Goal: Entertainment & Leisure: Consume media (video, audio)

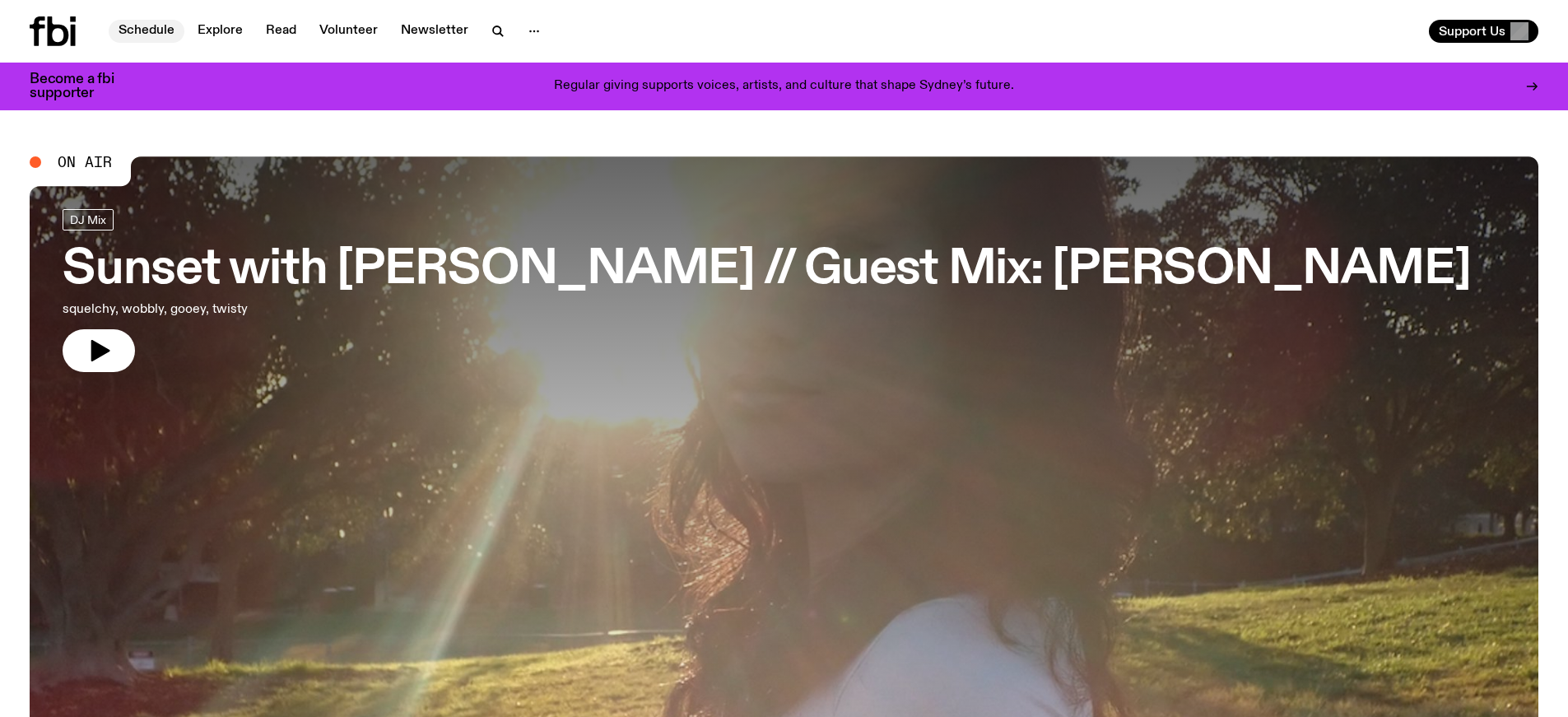
click at [143, 22] on link "Schedule" at bounding box center [146, 31] width 75 height 23
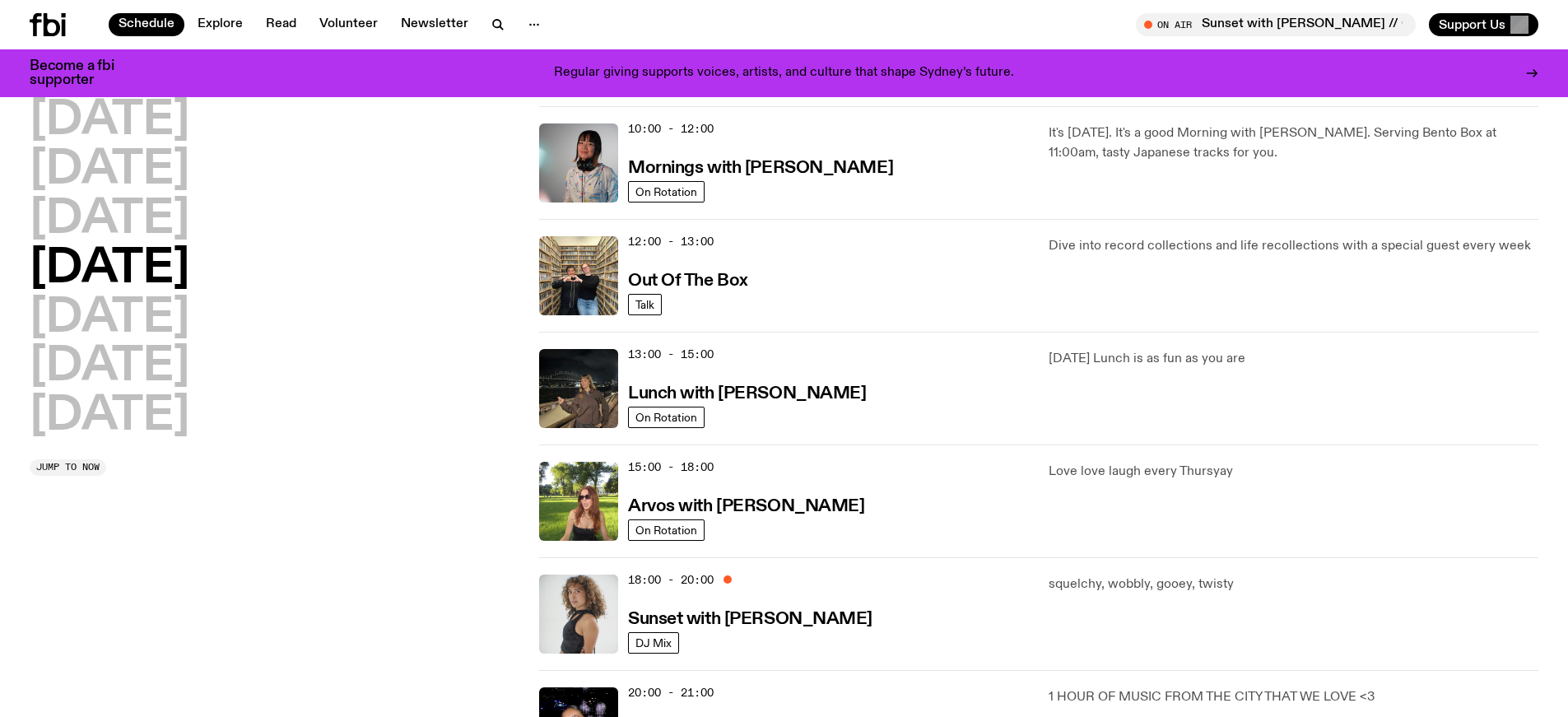
scroll to position [261, 0]
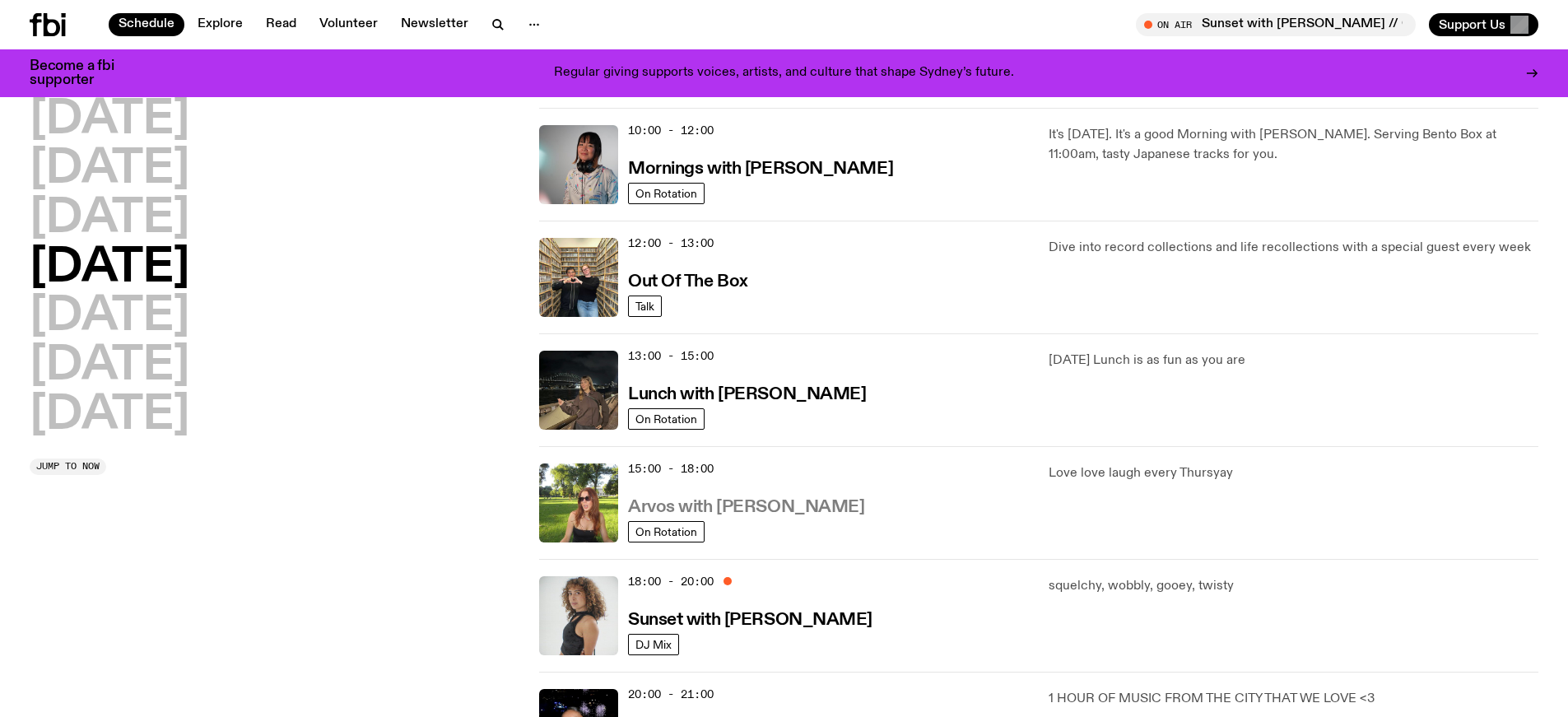
click at [761, 509] on h3 "Arvos with [PERSON_NAME]" at bounding box center [746, 508] width 236 height 17
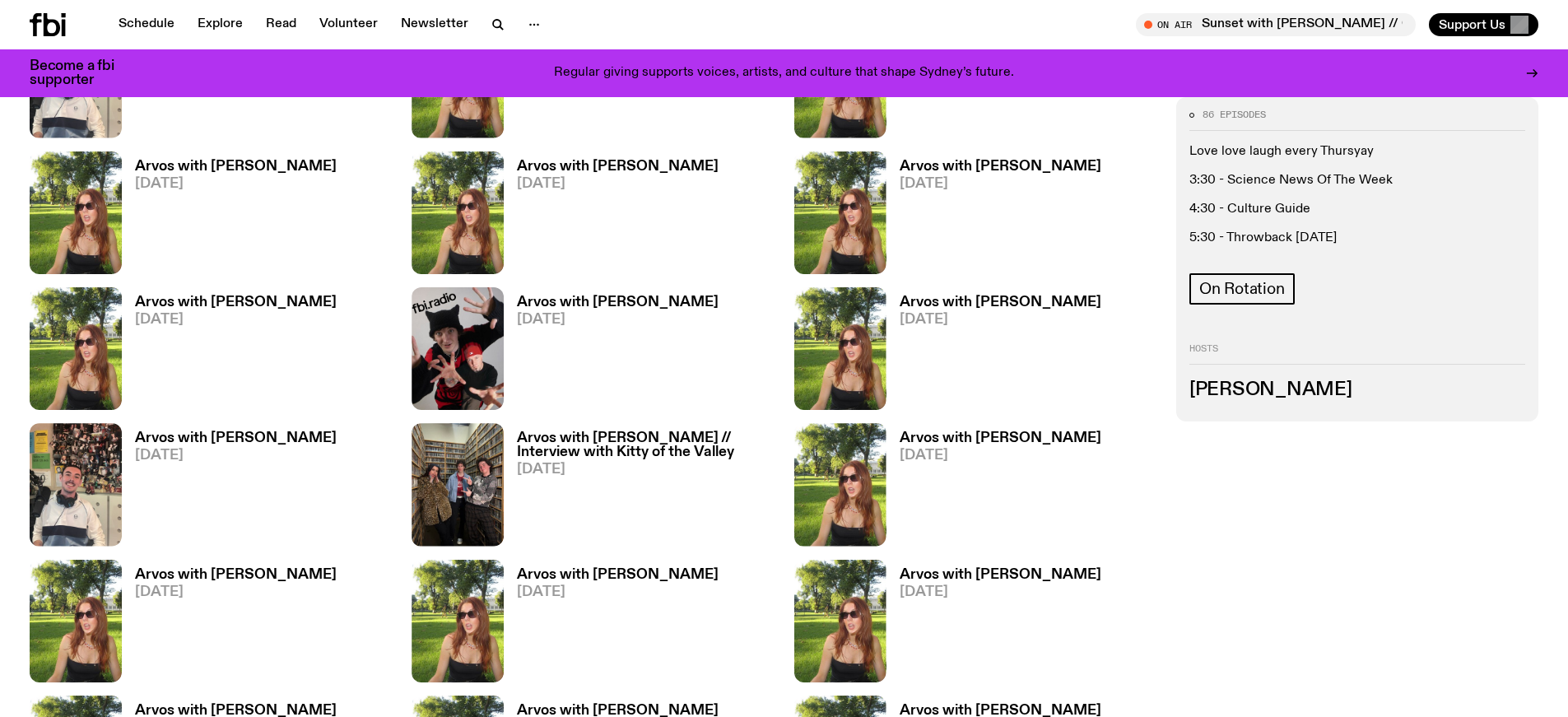
scroll to position [737, 0]
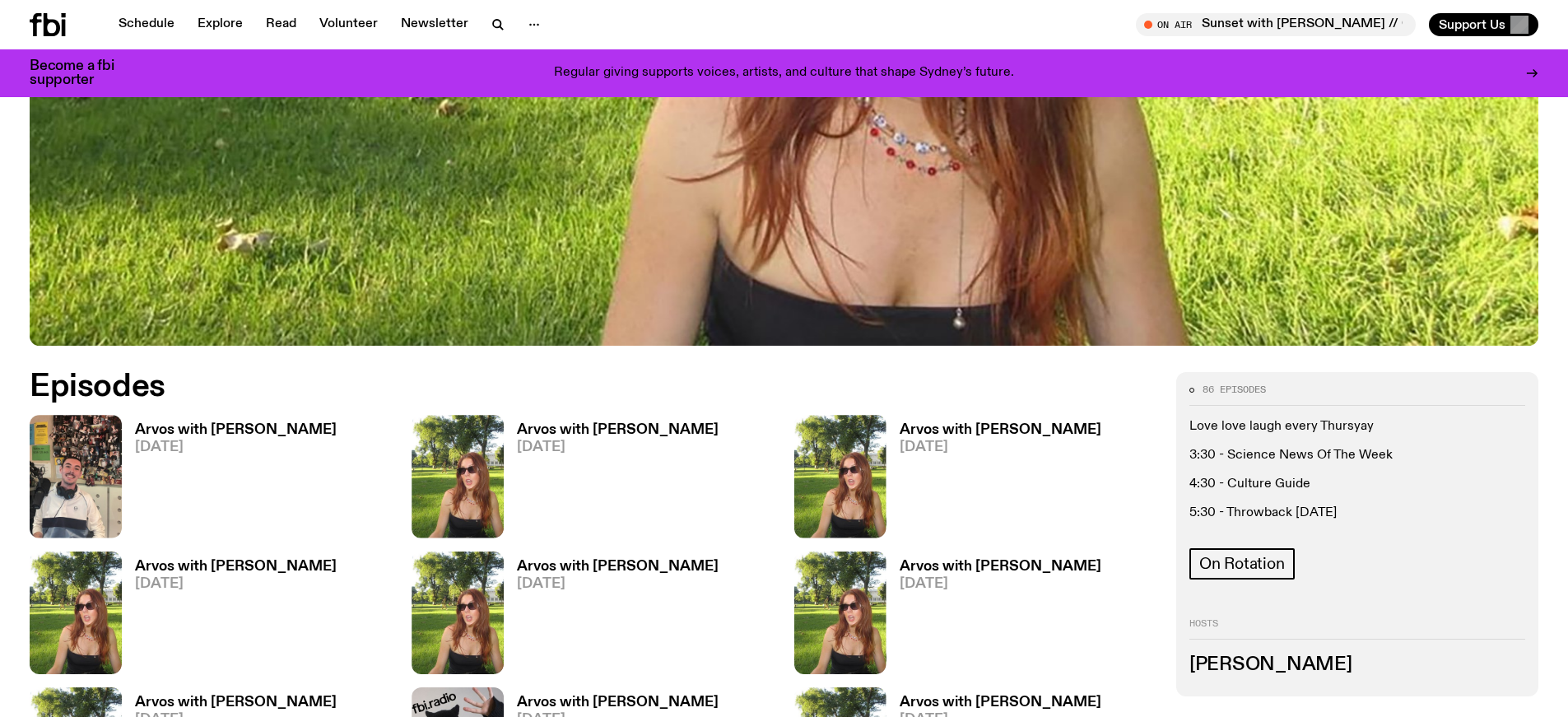
click at [564, 430] on h3 "Arvos with [PERSON_NAME]" at bounding box center [618, 430] width 202 height 14
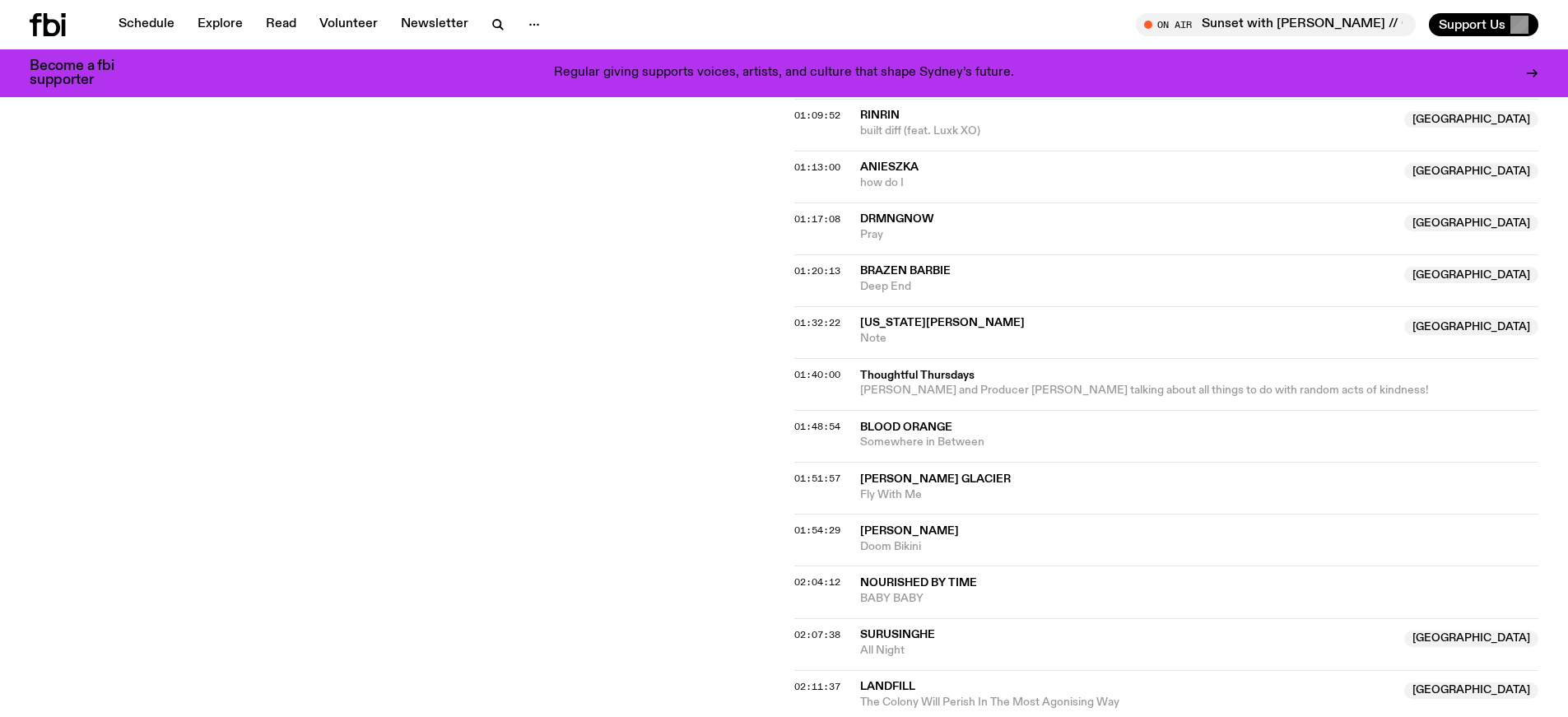
scroll to position [1427, 0]
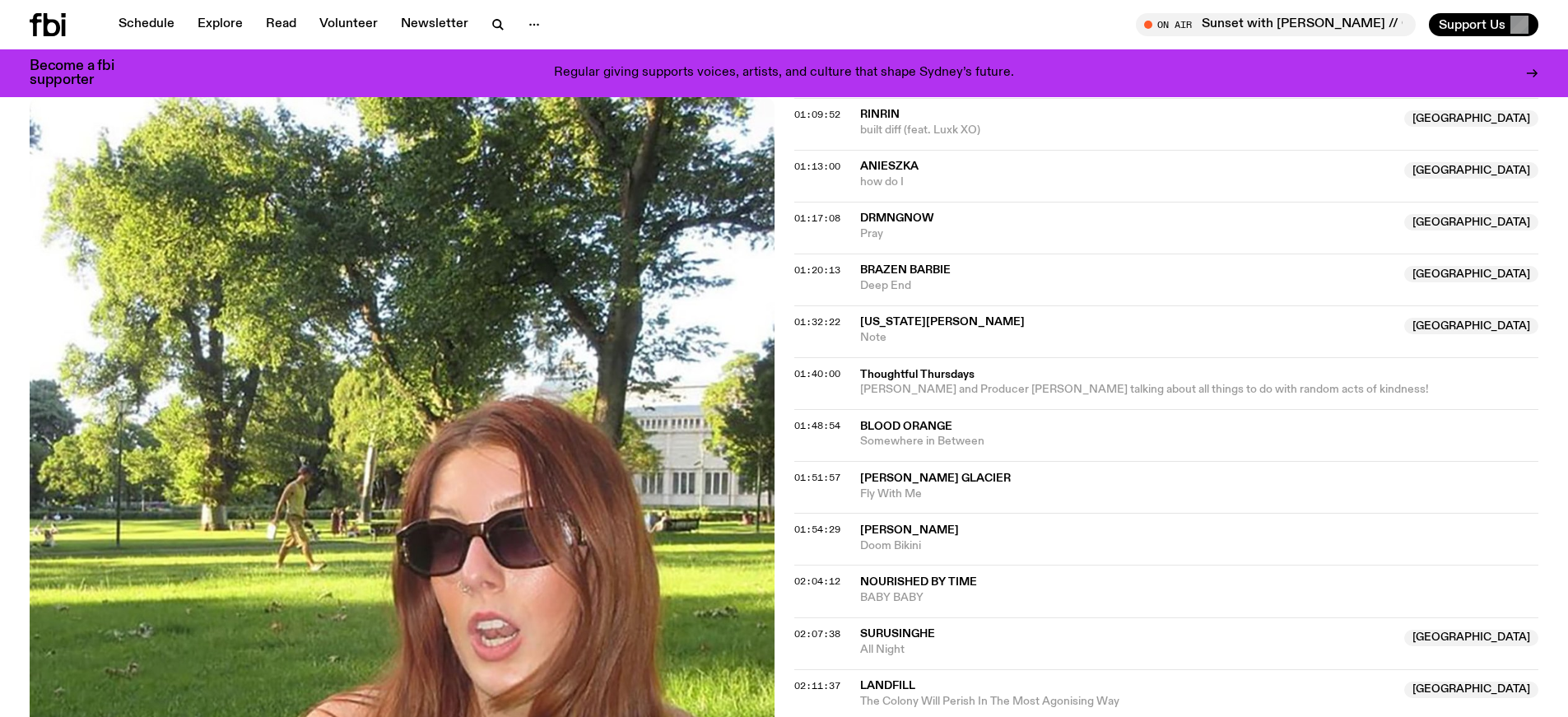
drag, startPoint x: 976, startPoint y: 426, endPoint x: 861, endPoint y: 445, distance: 116.6
click at [861, 445] on div "Blood Orange Somewhere in Between" at bounding box center [1199, 435] width 679 height 31
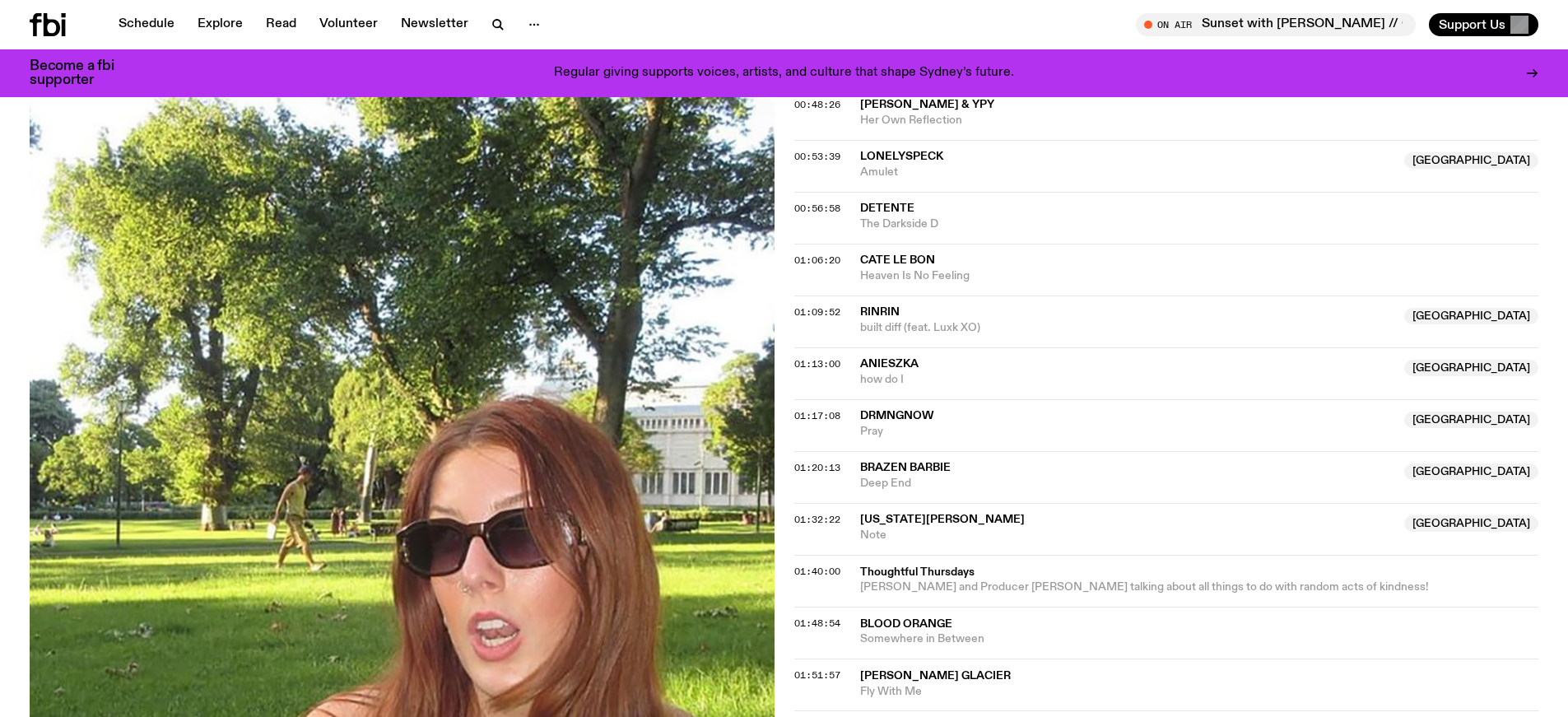
scroll to position [1230, 0]
